Goal: Navigation & Orientation: Find specific page/section

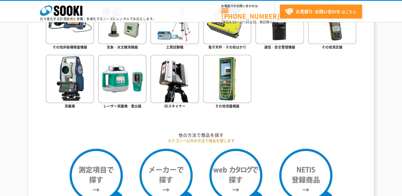
scroll to position [306, 0]
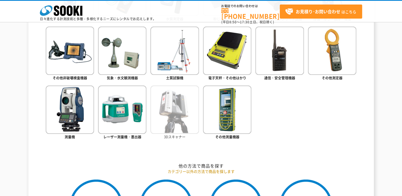
click at [187, 113] on img at bounding box center [174, 110] width 48 height 48
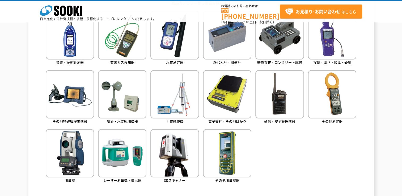
scroll to position [280, 0]
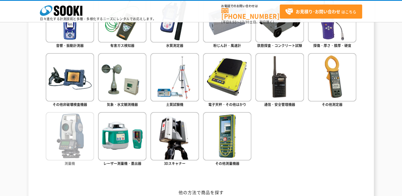
click at [52, 140] on img at bounding box center [70, 136] width 48 height 48
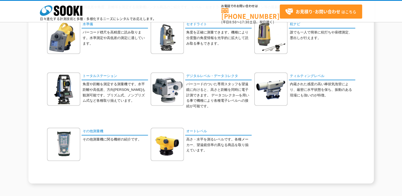
scroll to position [53, 0]
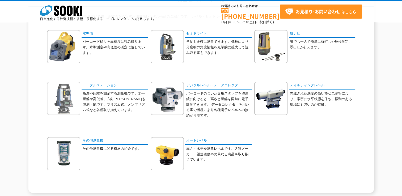
click at [74, 92] on img at bounding box center [63, 98] width 33 height 33
